Goal: Task Accomplishment & Management: Complete application form

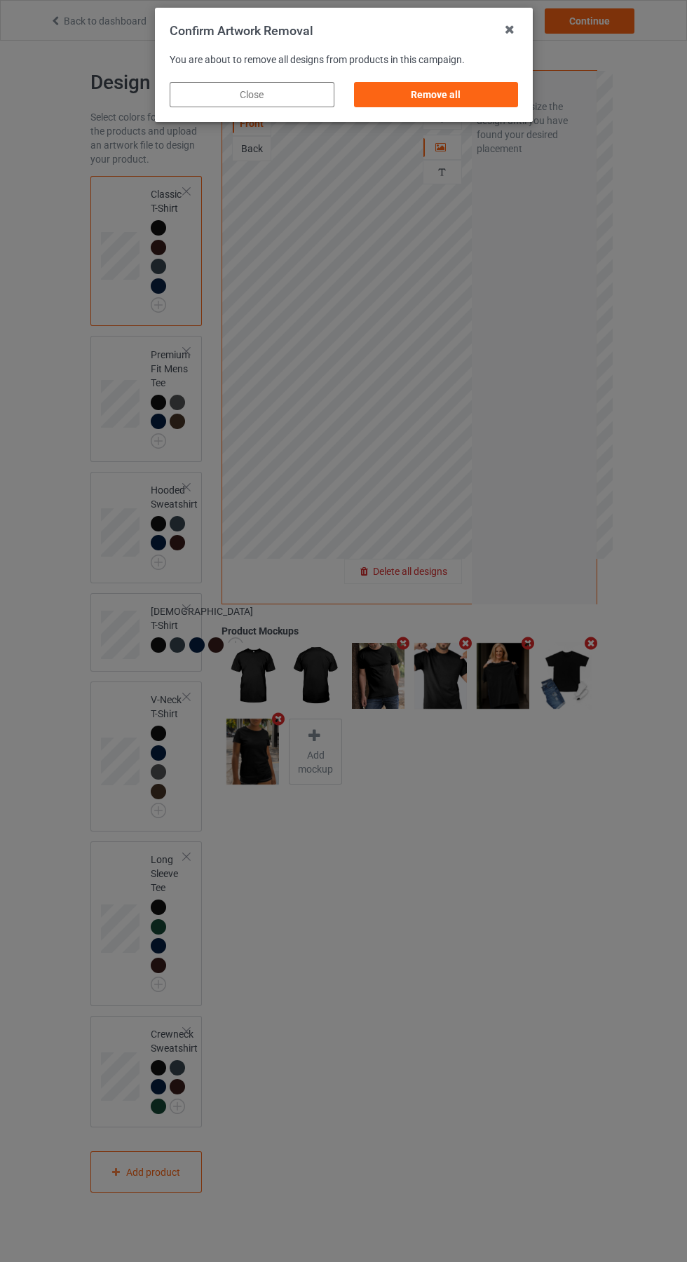
click at [455, 97] on div "Remove all" at bounding box center [435, 94] width 165 height 25
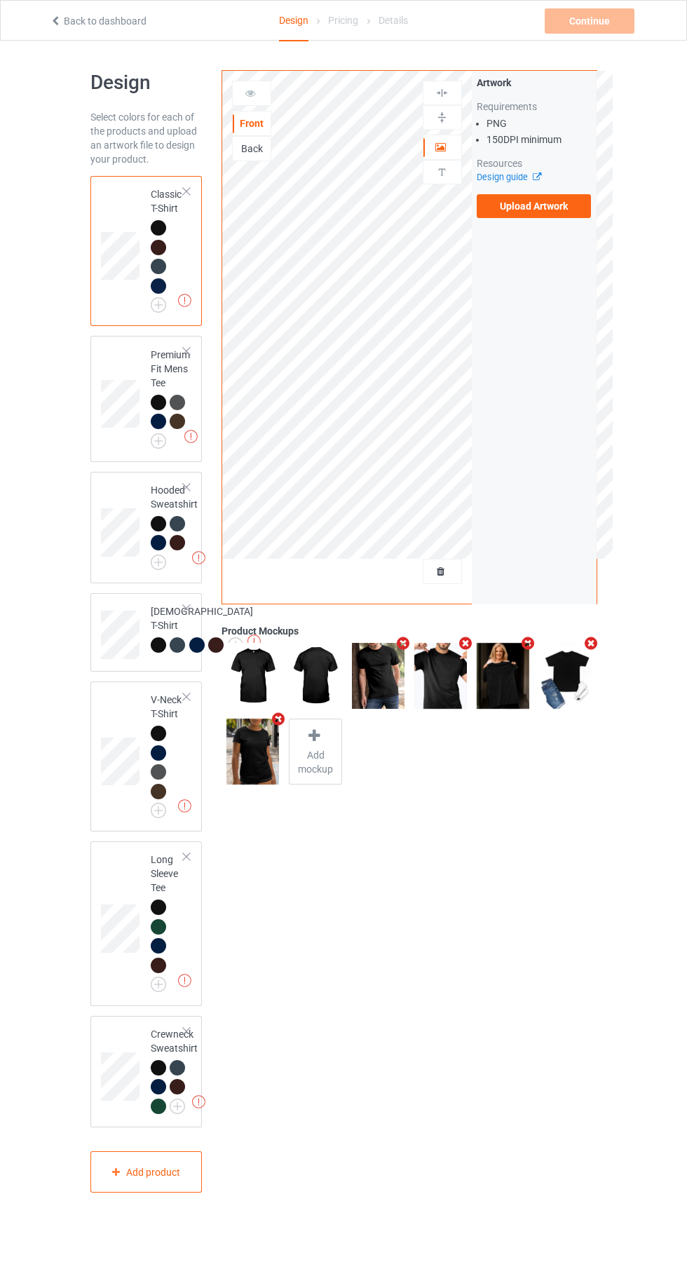
click at [555, 208] on label "Upload Artwork" at bounding box center [534, 206] width 115 height 24
click at [0, 0] on input "Upload Artwork" at bounding box center [0, 0] width 0 height 0
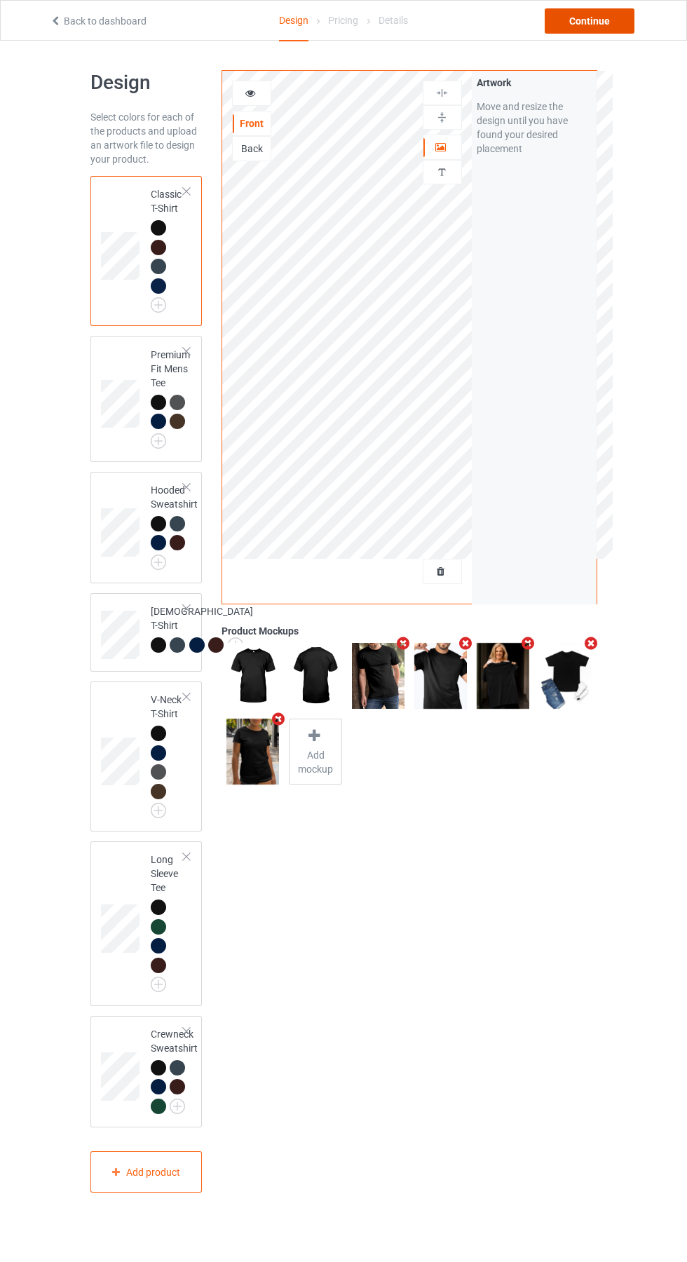
click at [613, 32] on div "Continue" at bounding box center [590, 20] width 90 height 25
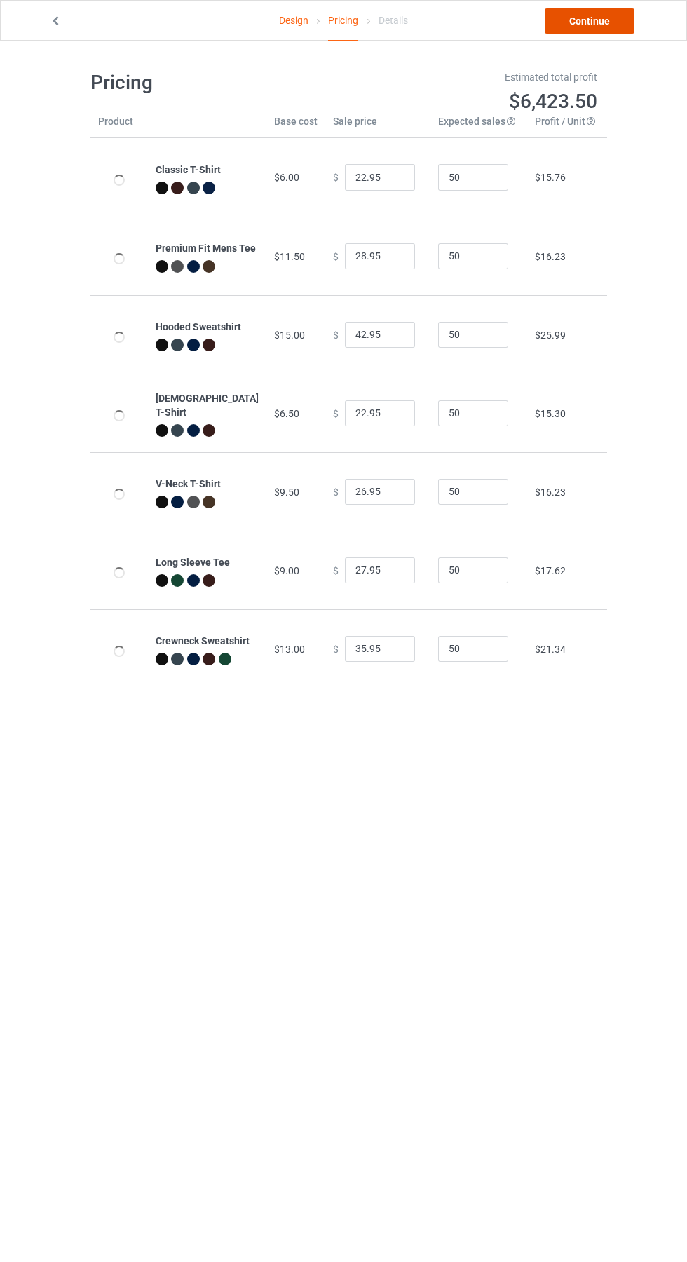
click at [613, 23] on link "Continue" at bounding box center [590, 20] width 90 height 25
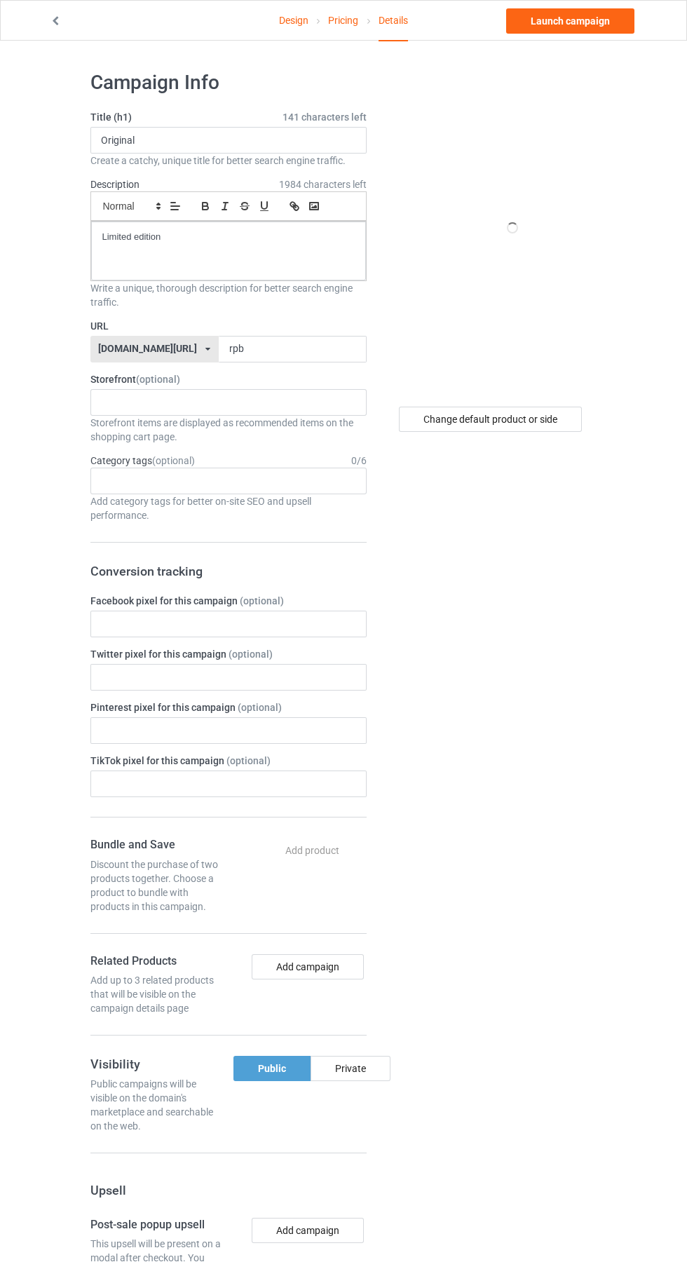
click at [266, 325] on label "URL" at bounding box center [228, 326] width 276 height 14
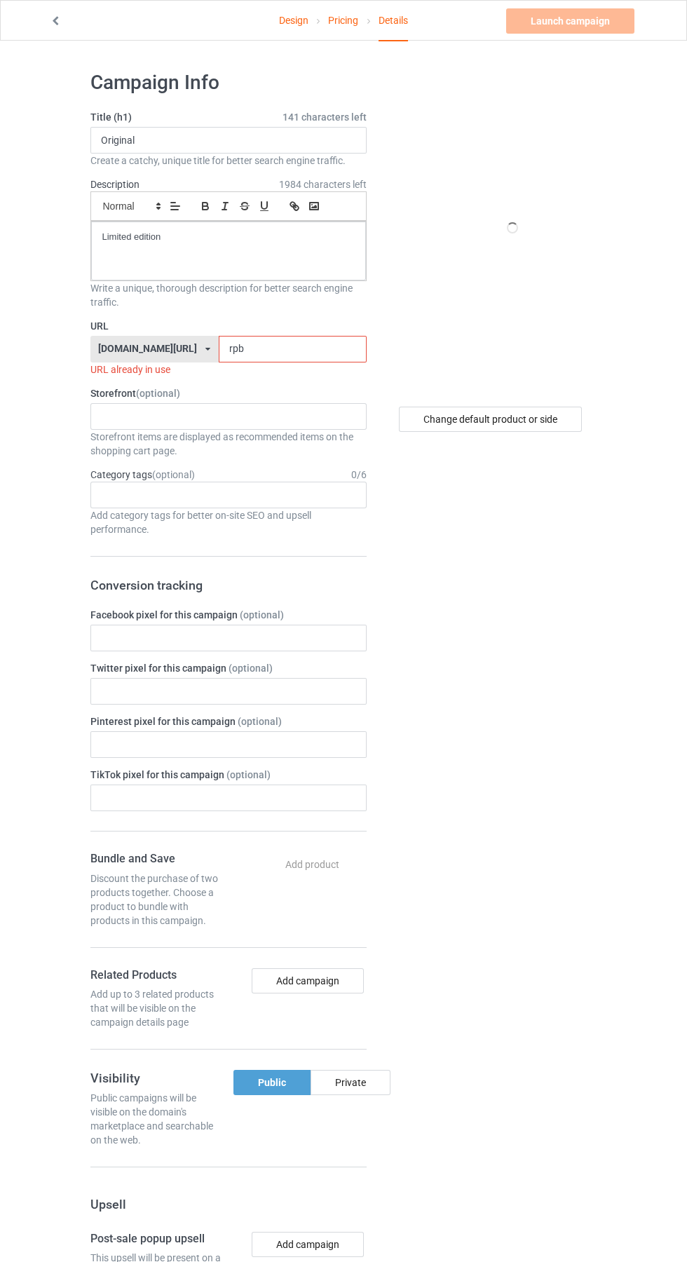
click at [250, 349] on input "rpb" at bounding box center [293, 349] width 148 height 27
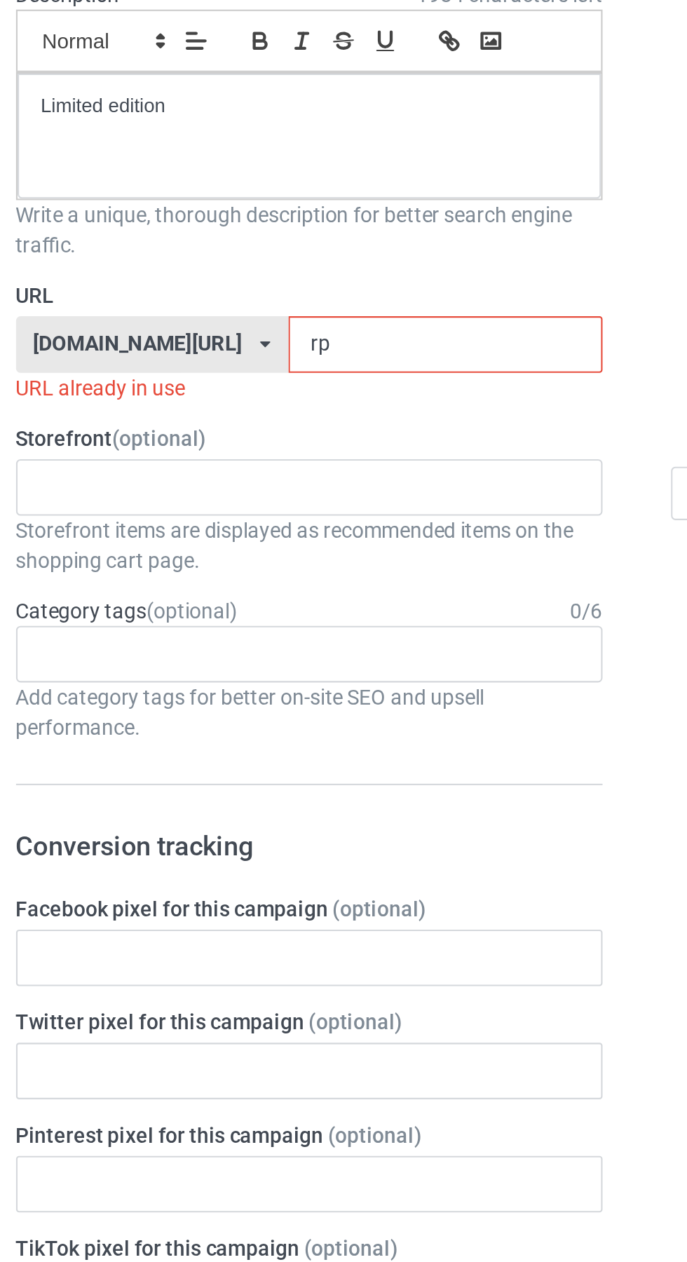
type input "r"
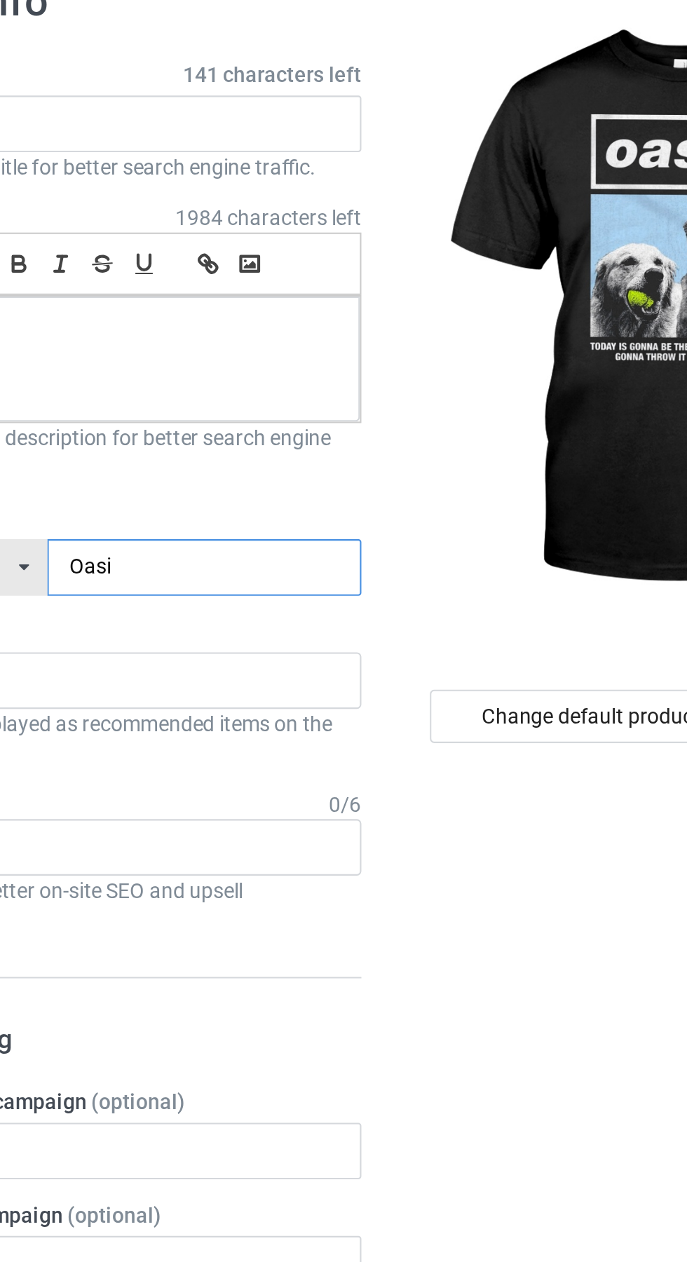
type input "Oasis"
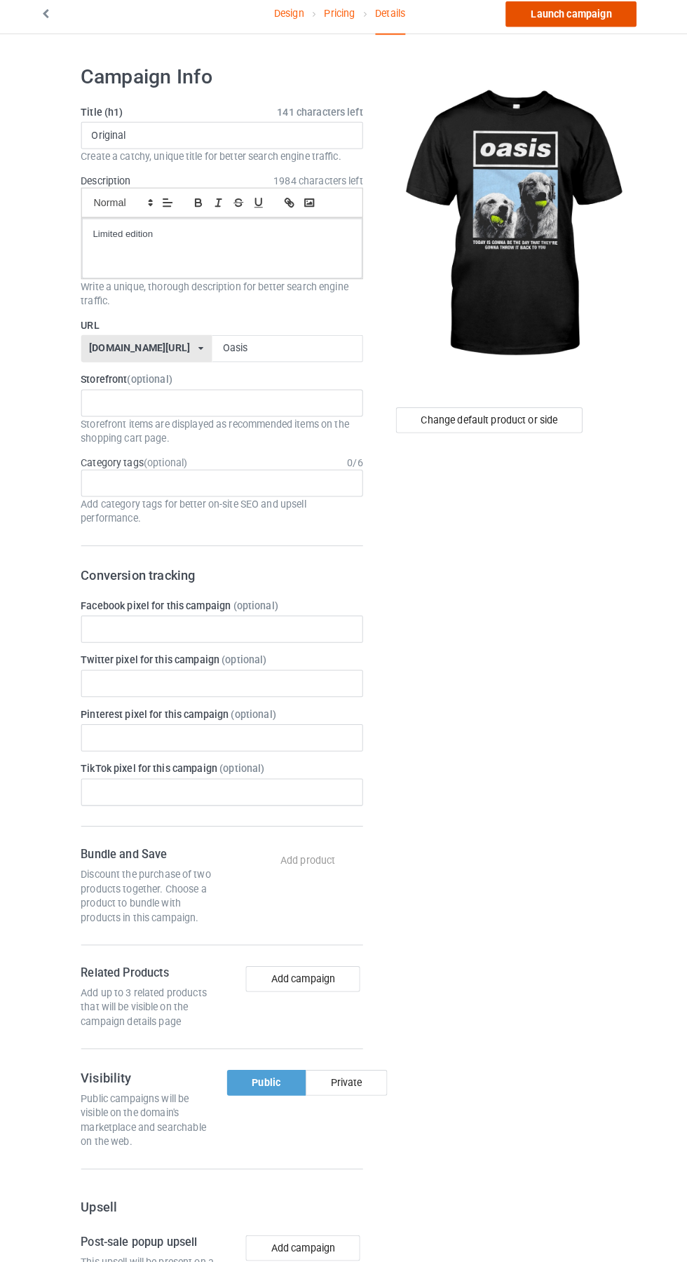
click at [582, 21] on link "Launch campaign" at bounding box center [570, 20] width 128 height 25
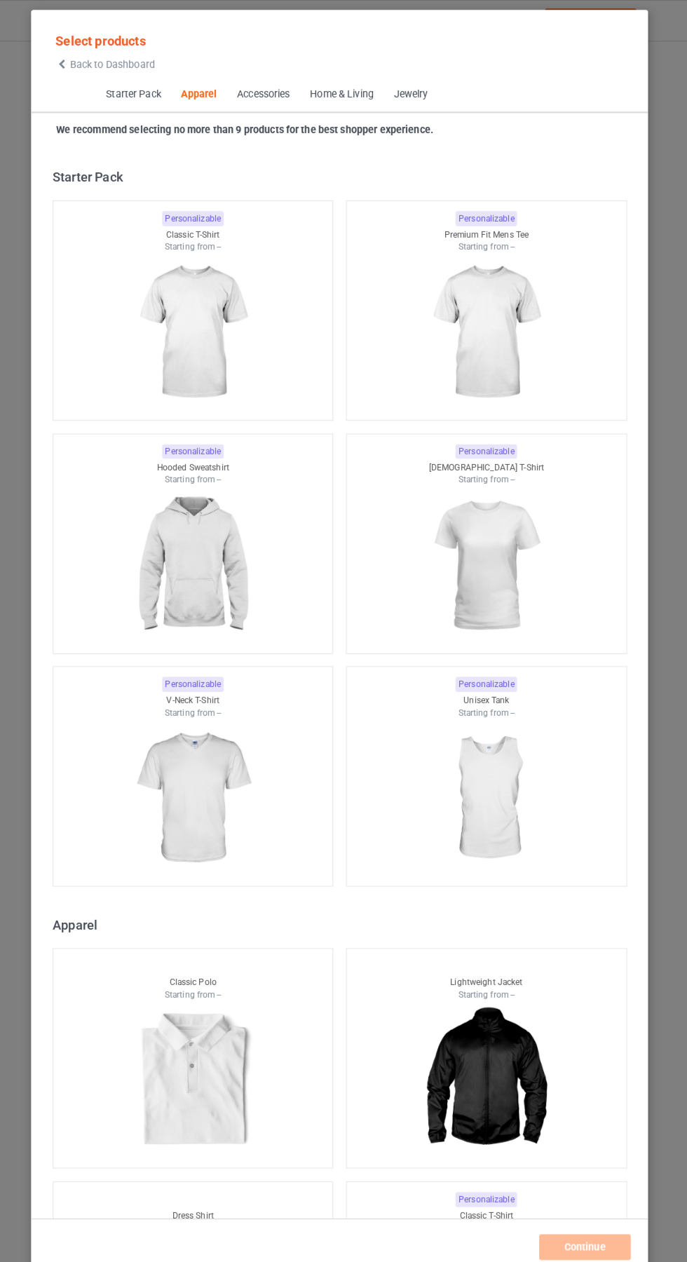
scroll to position [750, 0]
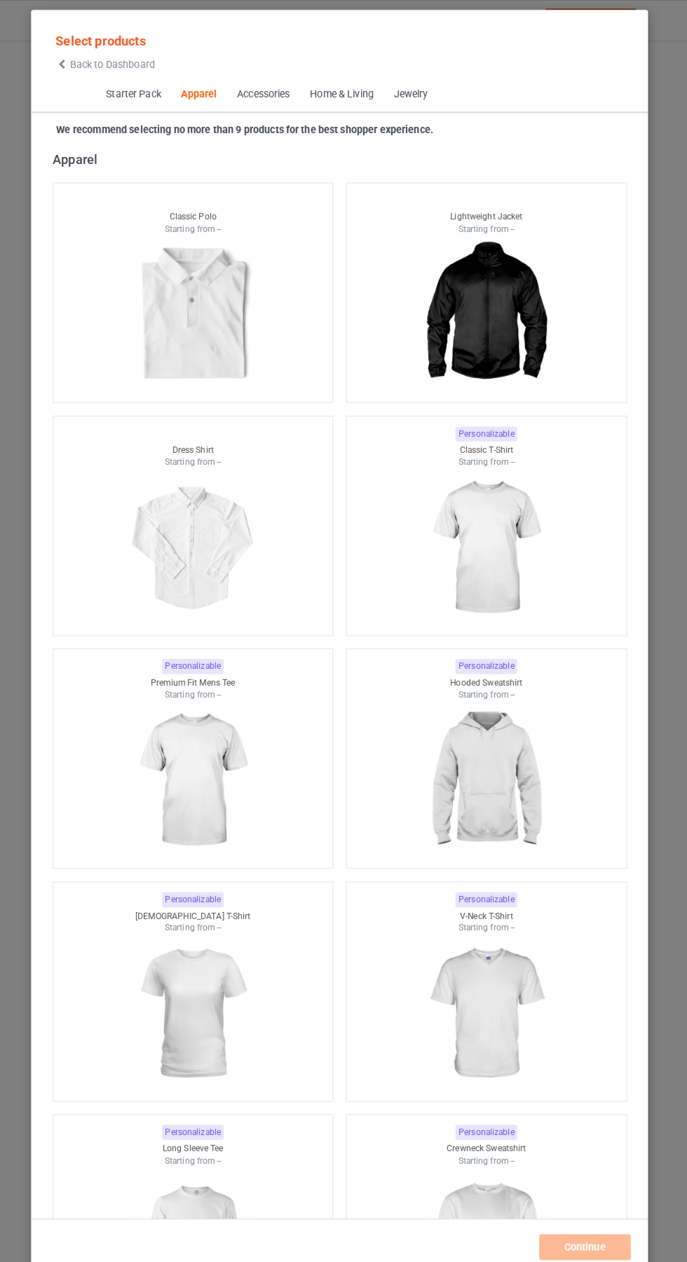
click at [71, 63] on icon at bounding box center [71, 63] width 12 height 10
